Goal: Task Accomplishment & Management: Manage account settings

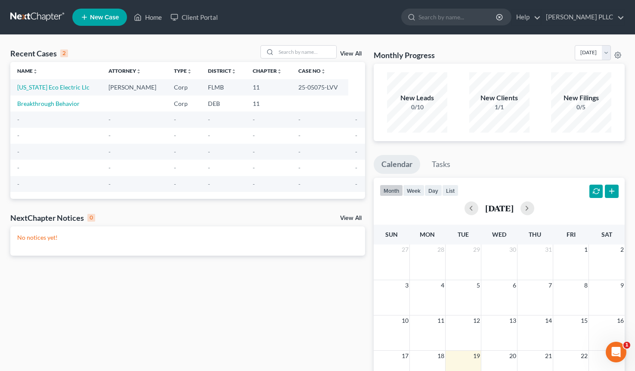
click at [299, 13] on ul "New Case Home Client Portal - No Result - See all results Or Press Enter... Hel…" at bounding box center [348, 17] width 552 height 22
click at [342, 21] on ul "New Case Home Client Portal - No Result - See all results Or Press Enter... Hel…" at bounding box center [348, 17] width 552 height 22
click at [150, 15] on link "Home" at bounding box center [148, 16] width 37 height 15
click at [592, 16] on link "[PERSON_NAME] PLLC" at bounding box center [583, 16] width 83 height 15
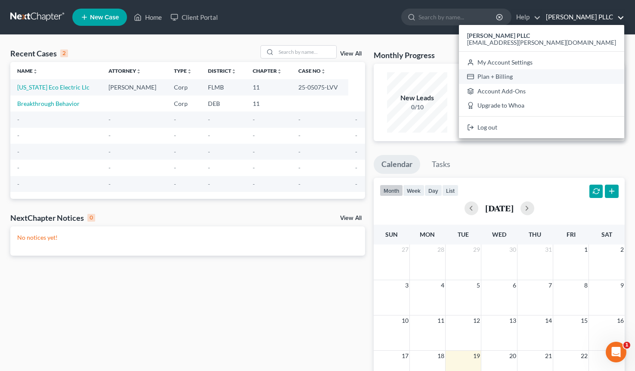
click at [573, 76] on link "Plan + Billing" at bounding box center [541, 76] width 165 height 15
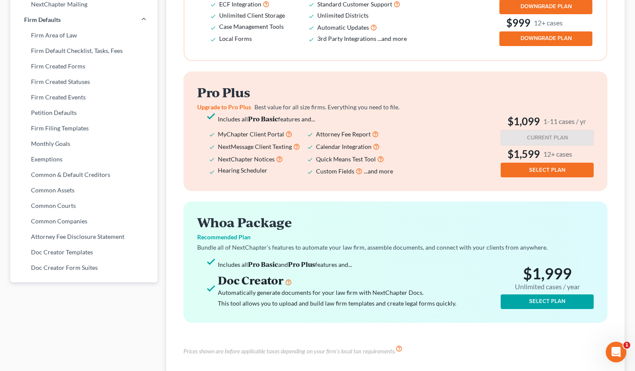
scroll to position [311, 0]
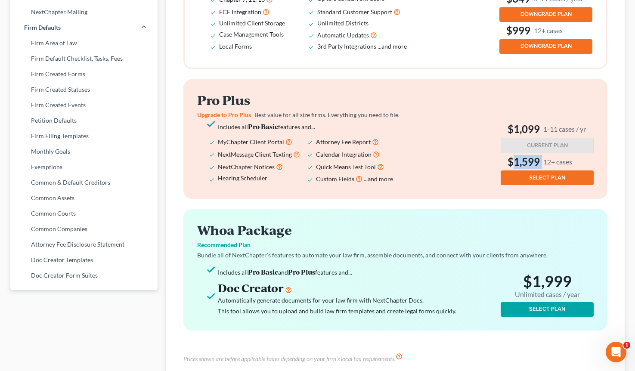
drag, startPoint x: 513, startPoint y: 161, endPoint x: 540, endPoint y: 153, distance: 27.7
click at [540, 155] on h3 "$1,599 12+ cases" at bounding box center [547, 162] width 93 height 14
drag, startPoint x: 520, startPoint y: 282, endPoint x: 576, endPoint y: 282, distance: 55.5
click at [576, 282] on h2 "$1,999 Unlimited cases / year" at bounding box center [547, 286] width 93 height 28
copy h2 "$1,999"
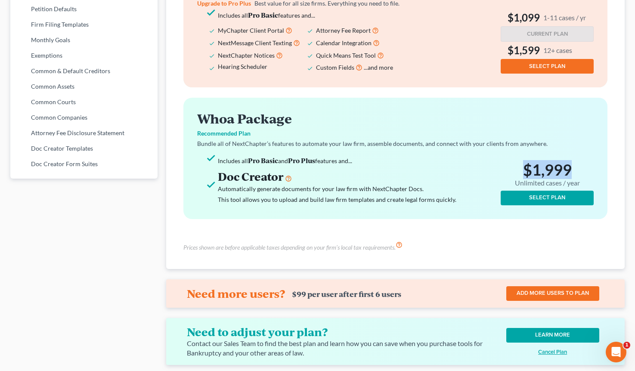
scroll to position [425, 0]
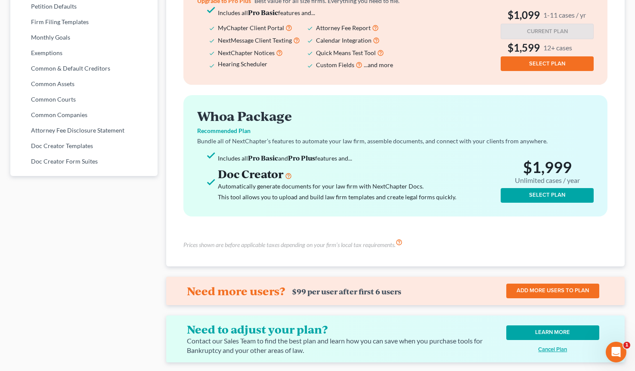
click at [402, 137] on p "Bundle all of NextChapter’s features to automate your law firm, assemble docume…" at bounding box center [395, 141] width 396 height 9
click at [568, 284] on link "ADD MORE USERS TO PLAN" at bounding box center [552, 291] width 93 height 15
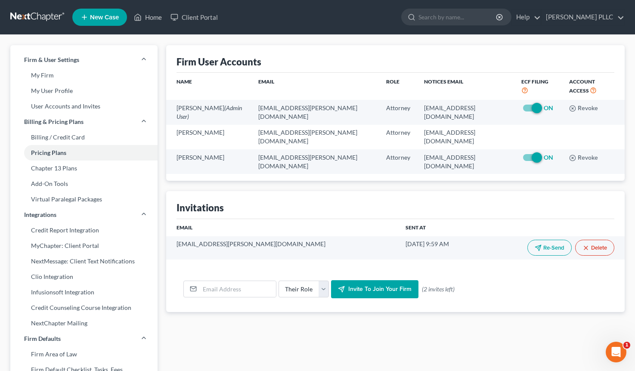
click at [416, 322] on div "Firm User Accounts Name Email Role Notices Email ECF Filing Account Access [PER…" at bounding box center [395, 328] width 467 height 566
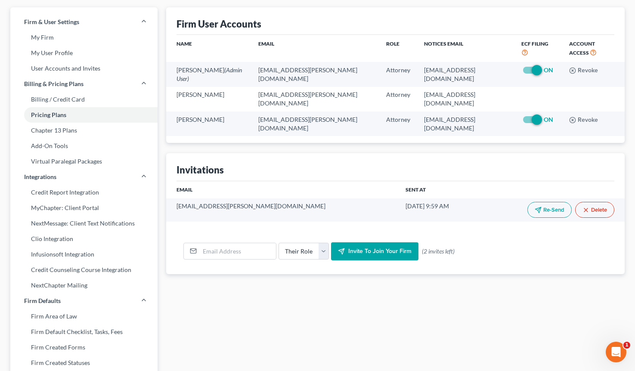
scroll to position [41, 0]
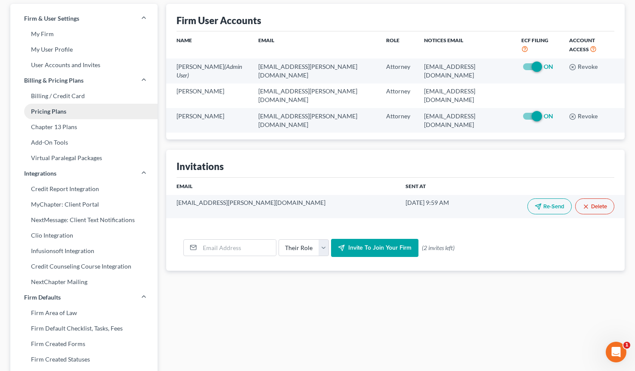
click at [58, 112] on link "Pricing Plans" at bounding box center [83, 111] width 147 height 15
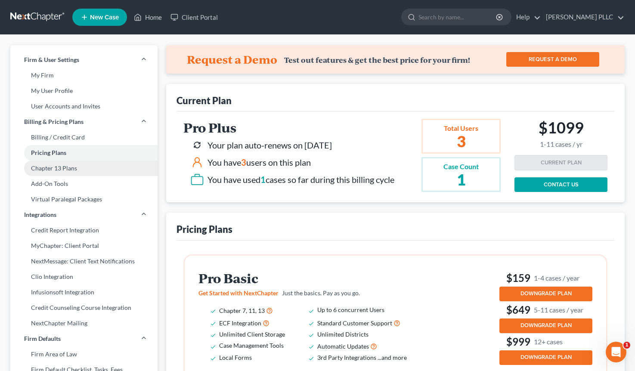
click at [49, 168] on link "Chapter 13 Plans" at bounding box center [83, 168] width 147 height 15
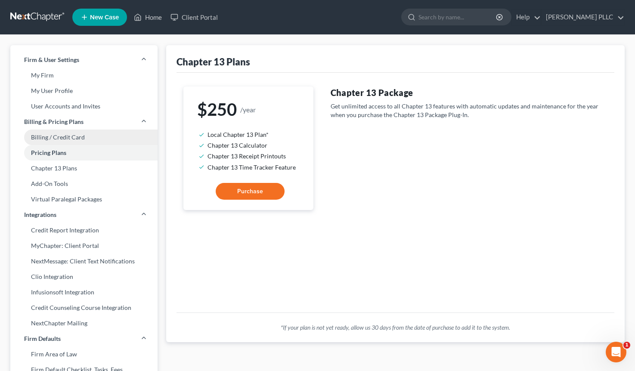
click at [55, 138] on link "Billing / Credit Card" at bounding box center [83, 137] width 147 height 15
select select "9"
